Goal: Navigation & Orientation: Find specific page/section

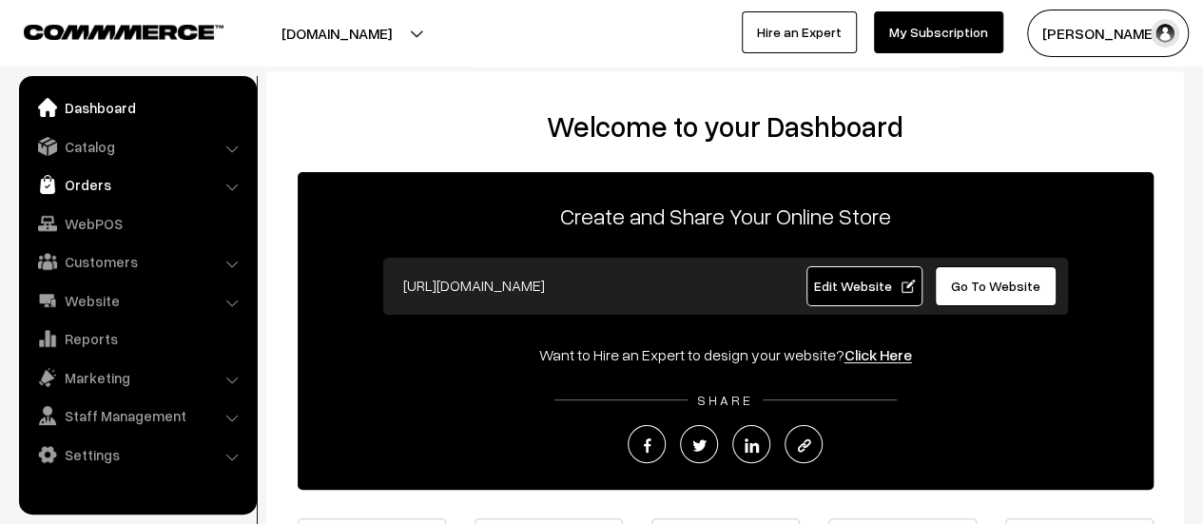
click at [94, 186] on link "Orders" at bounding box center [137, 184] width 226 height 34
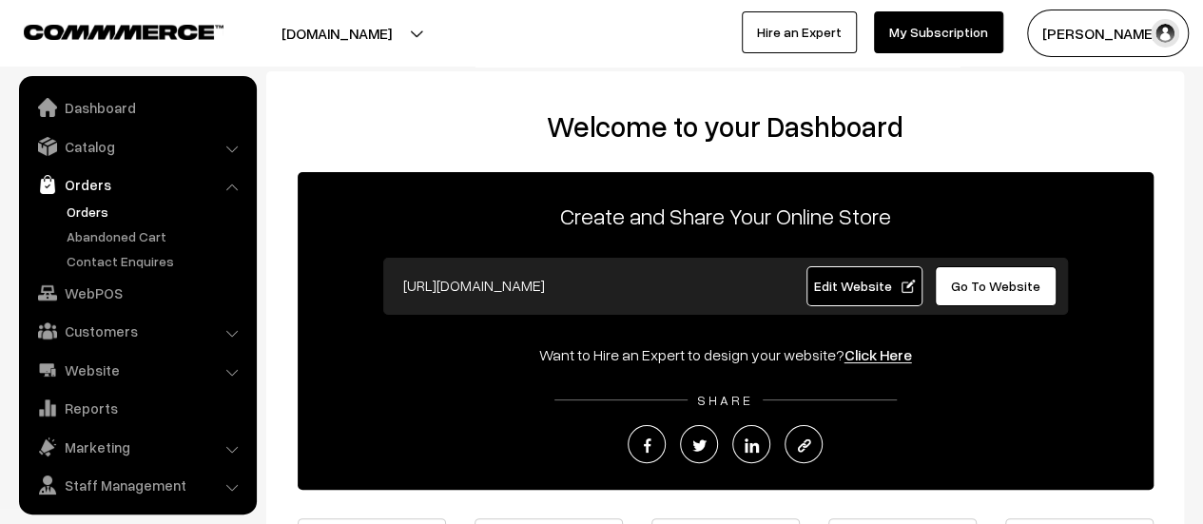
click at [91, 212] on link "Orders" at bounding box center [156, 212] width 188 height 20
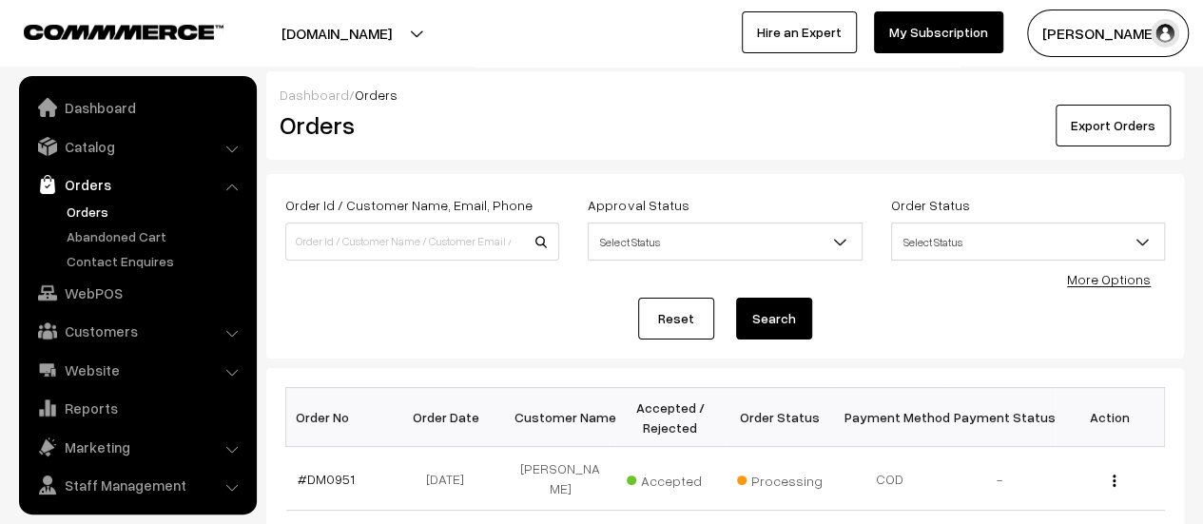
scroll to position [44, 0]
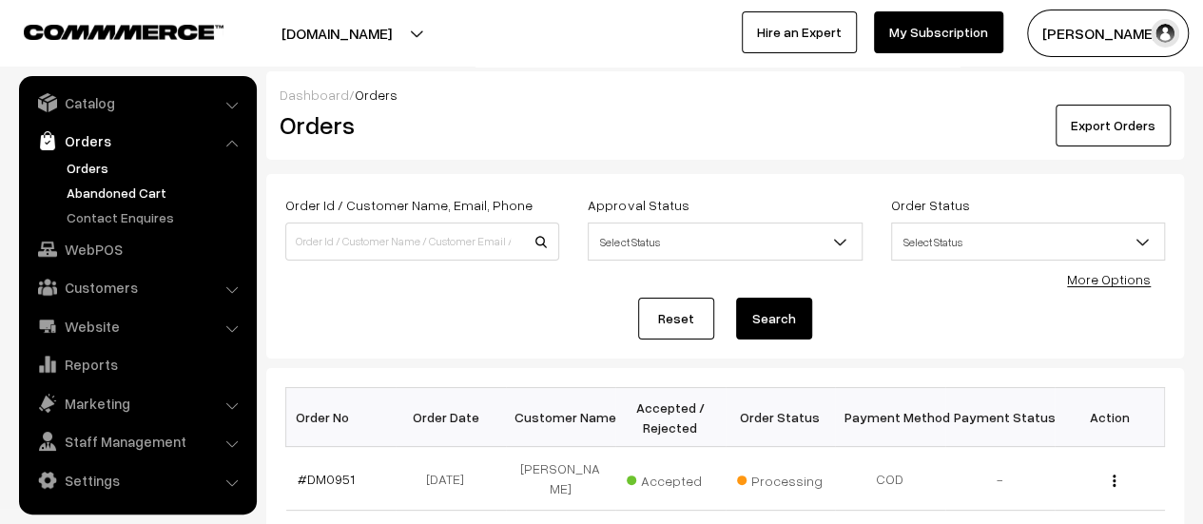
click at [123, 185] on link "Abandoned Cart" at bounding box center [156, 193] width 188 height 20
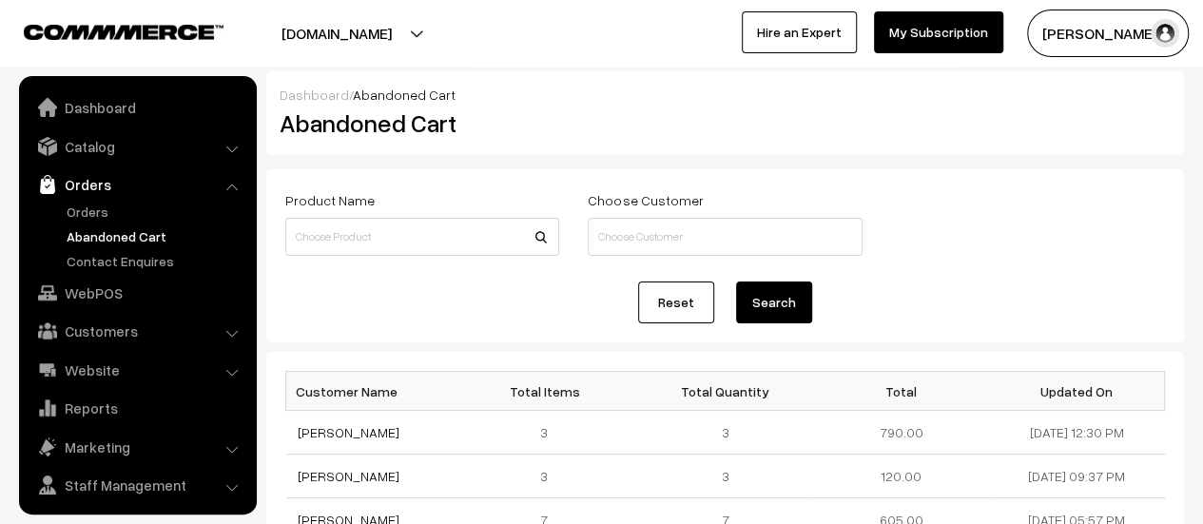
scroll to position [44, 0]
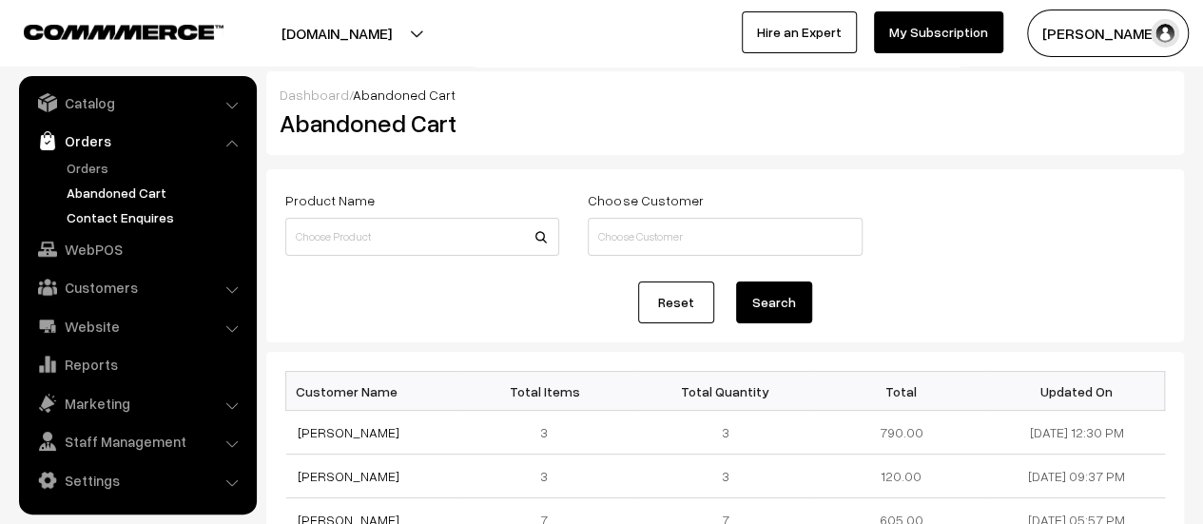
click at [111, 214] on link "Contact Enquires" at bounding box center [156, 217] width 188 height 20
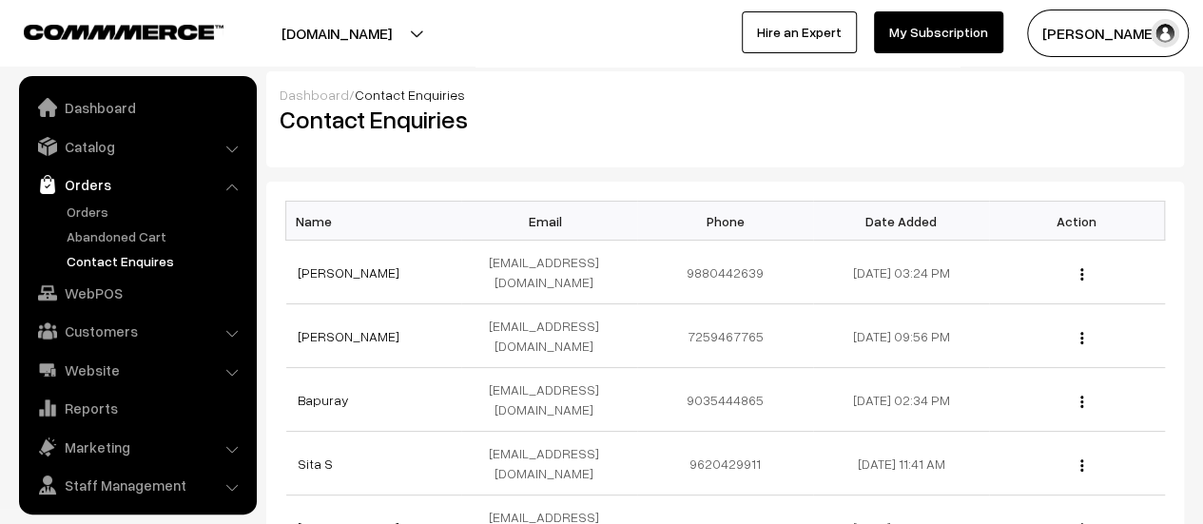
scroll to position [44, 0]
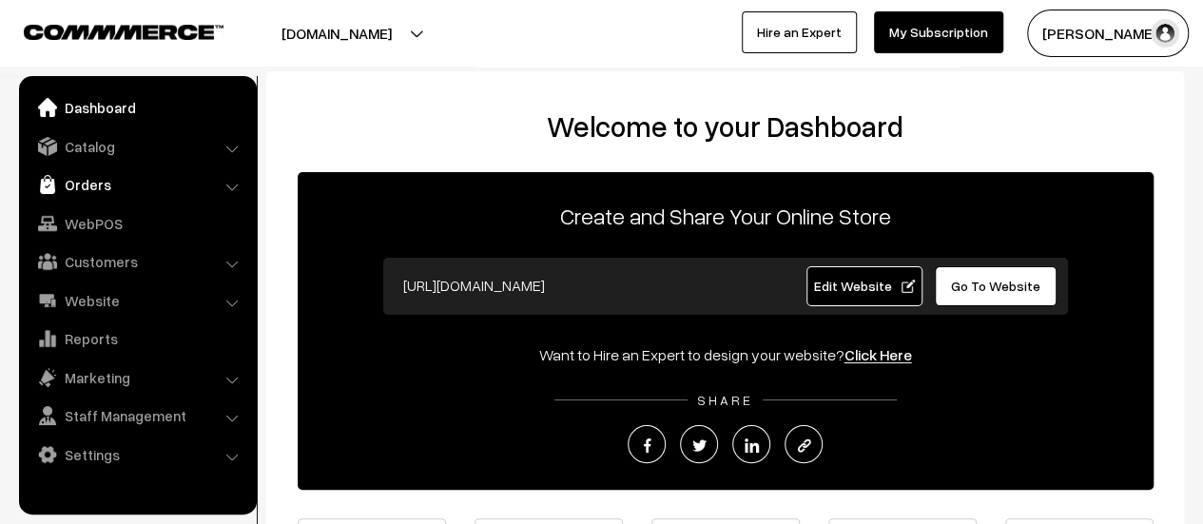
click at [92, 175] on link "Orders" at bounding box center [137, 184] width 226 height 34
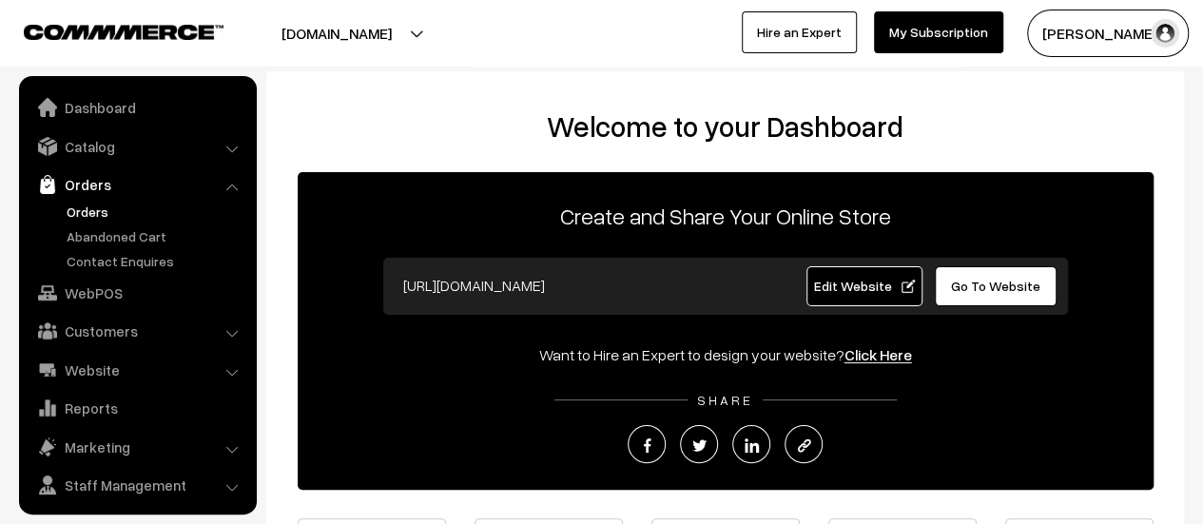
click at [91, 205] on link "Orders" at bounding box center [156, 212] width 188 height 20
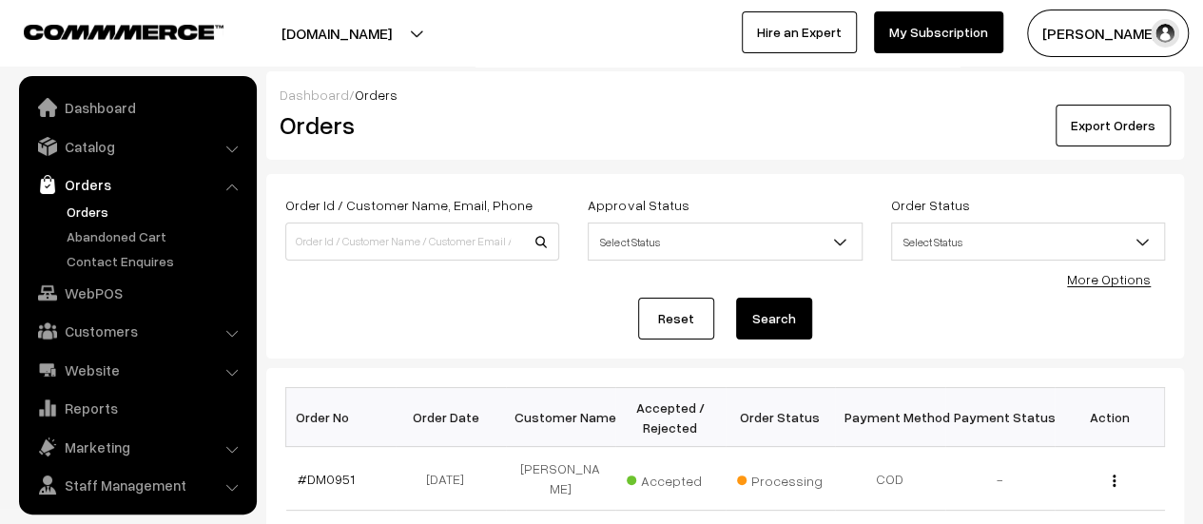
scroll to position [44, 0]
